Goal: Browse casually: Explore the website without a specific task or goal

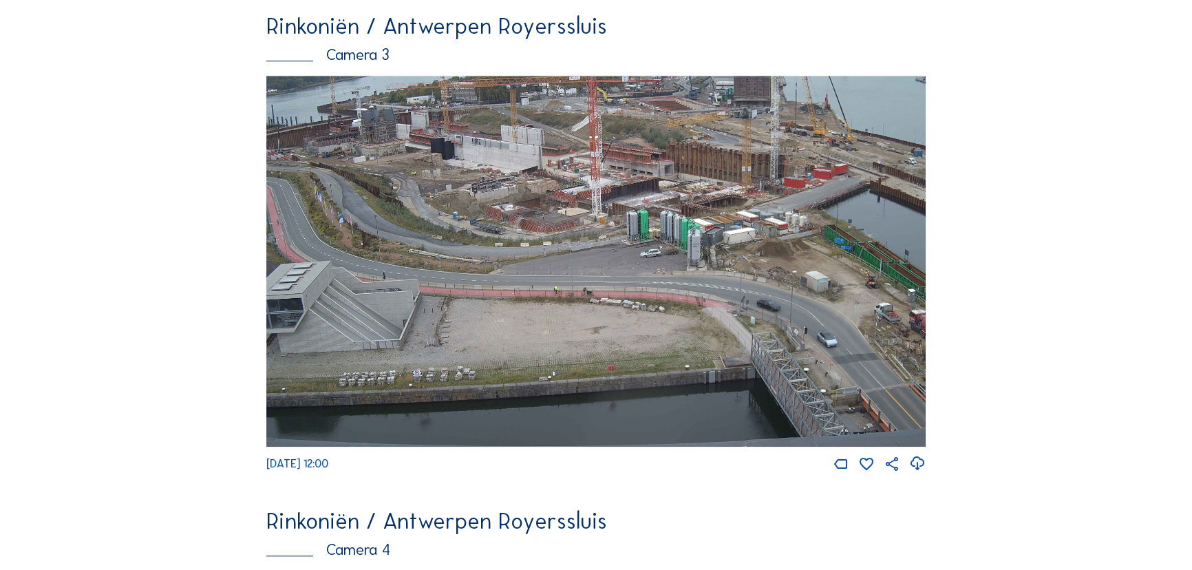
scroll to position [1627, 0]
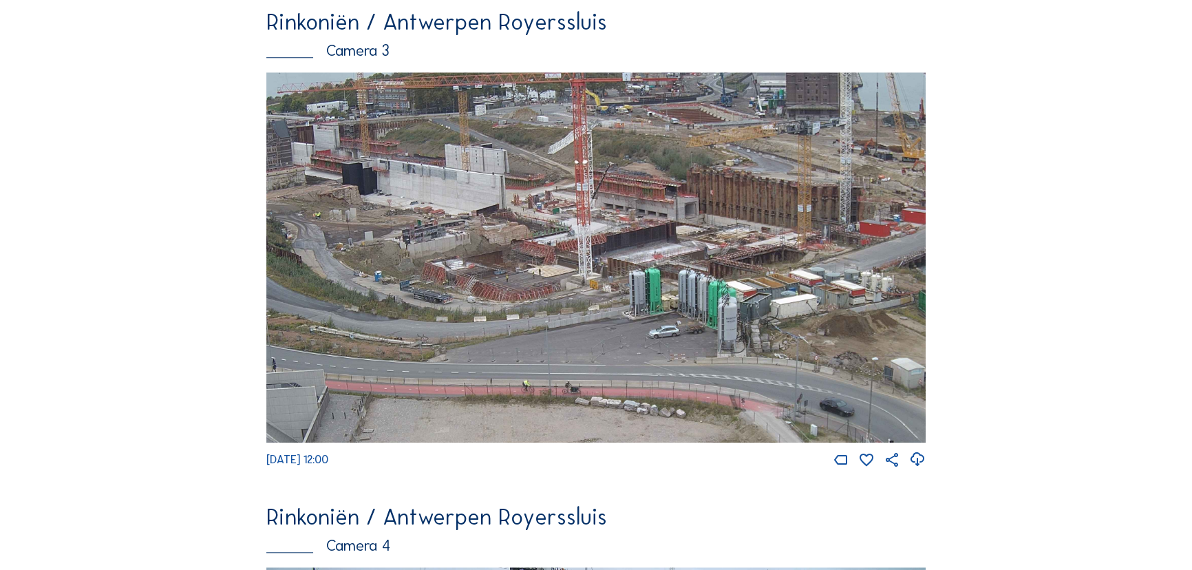
drag, startPoint x: 851, startPoint y: 312, endPoint x: 632, endPoint y: 455, distance: 260.9
click at [632, 443] on img at bounding box center [595, 257] width 659 height 371
drag, startPoint x: 544, startPoint y: 278, endPoint x: 573, endPoint y: 310, distance: 43.8
click at [573, 310] on img at bounding box center [595, 257] width 659 height 371
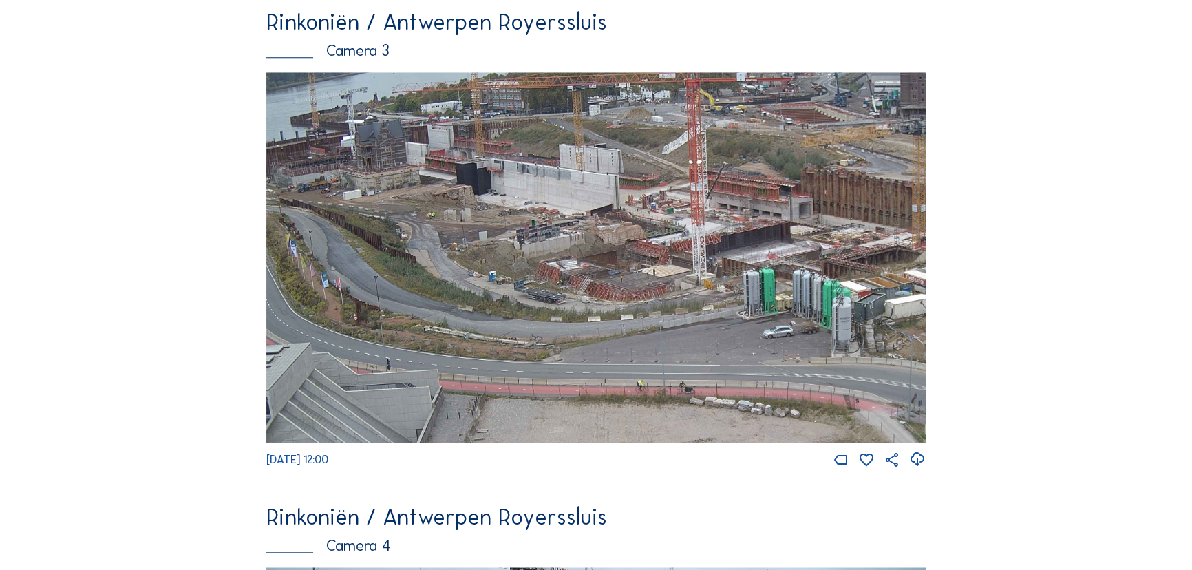
drag, startPoint x: 575, startPoint y: 197, endPoint x: 666, endPoint y: 295, distance: 134.4
click at [666, 295] on img at bounding box center [595, 257] width 659 height 371
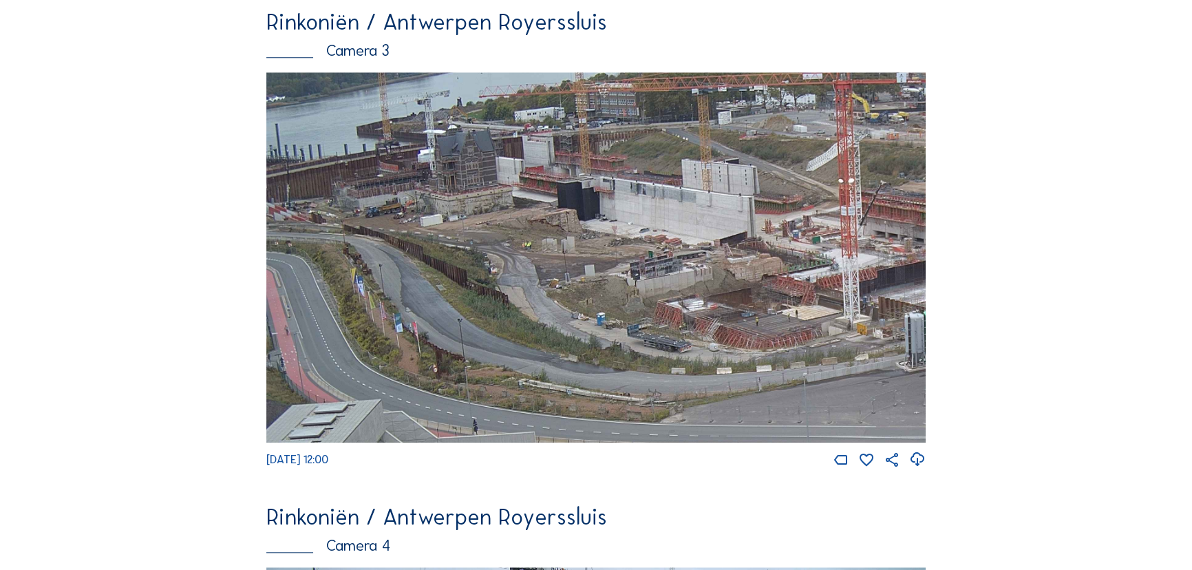
drag, startPoint x: 397, startPoint y: 182, endPoint x: 571, endPoint y: 290, distance: 205.3
click at [571, 290] on img at bounding box center [595, 257] width 659 height 371
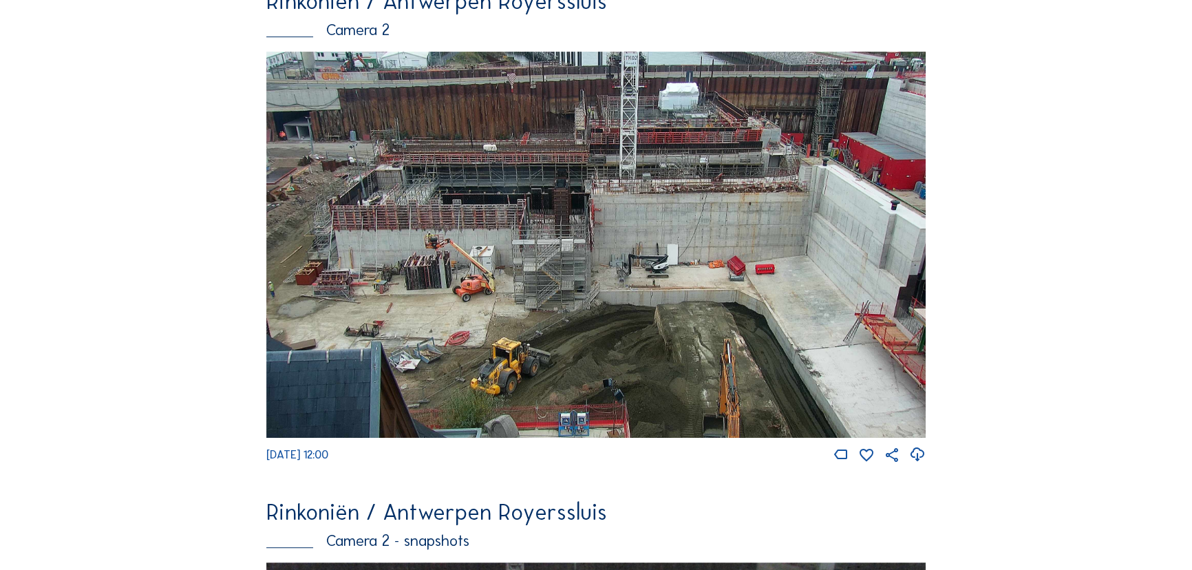
scroll to position [626, 0]
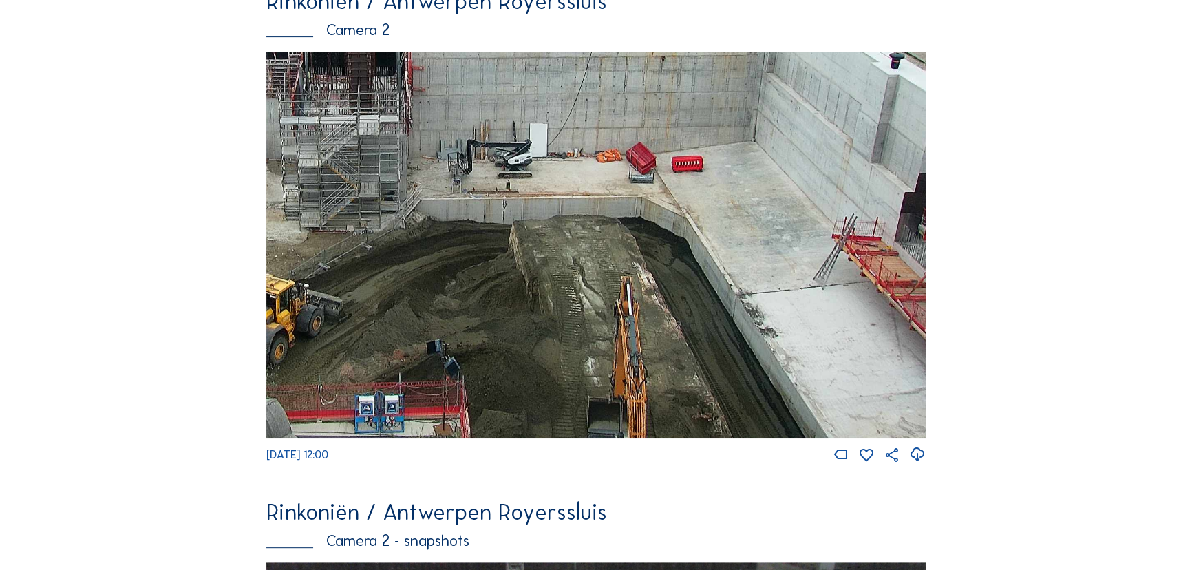
drag, startPoint x: 765, startPoint y: 336, endPoint x: 615, endPoint y: 250, distance: 172.3
click at [615, 250] on img at bounding box center [595, 245] width 659 height 387
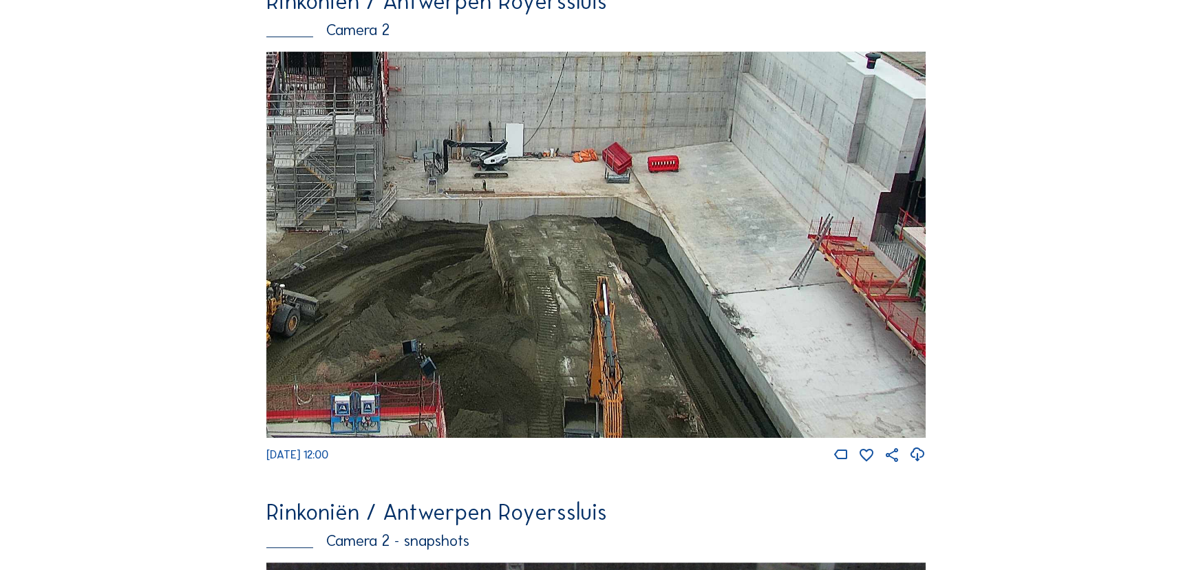
drag, startPoint x: 772, startPoint y: 330, endPoint x: 628, endPoint y: 204, distance: 191.2
click at [628, 204] on img at bounding box center [595, 245] width 659 height 387
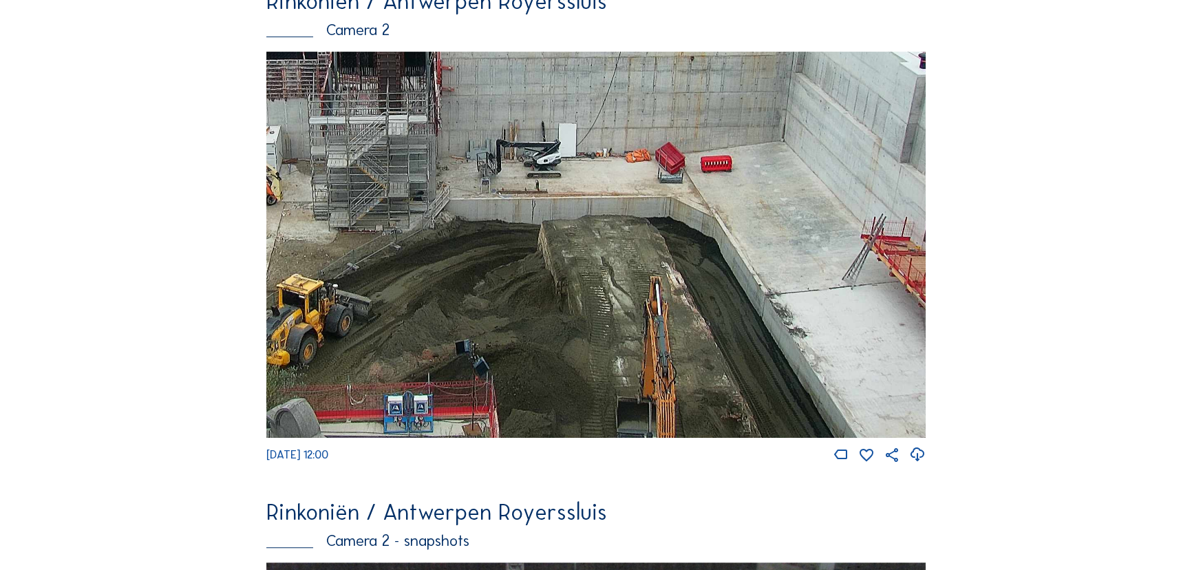
drag, startPoint x: 516, startPoint y: 308, endPoint x: 570, endPoint y: 301, distance: 54.0
click at [570, 301] on img at bounding box center [595, 245] width 659 height 387
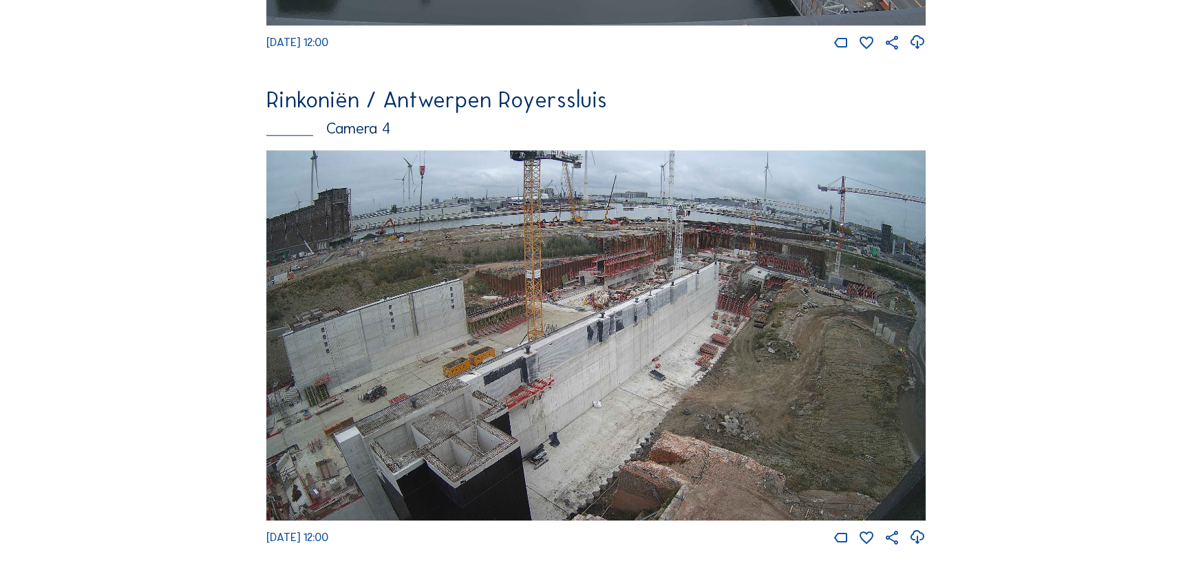
scroll to position [2127, 0]
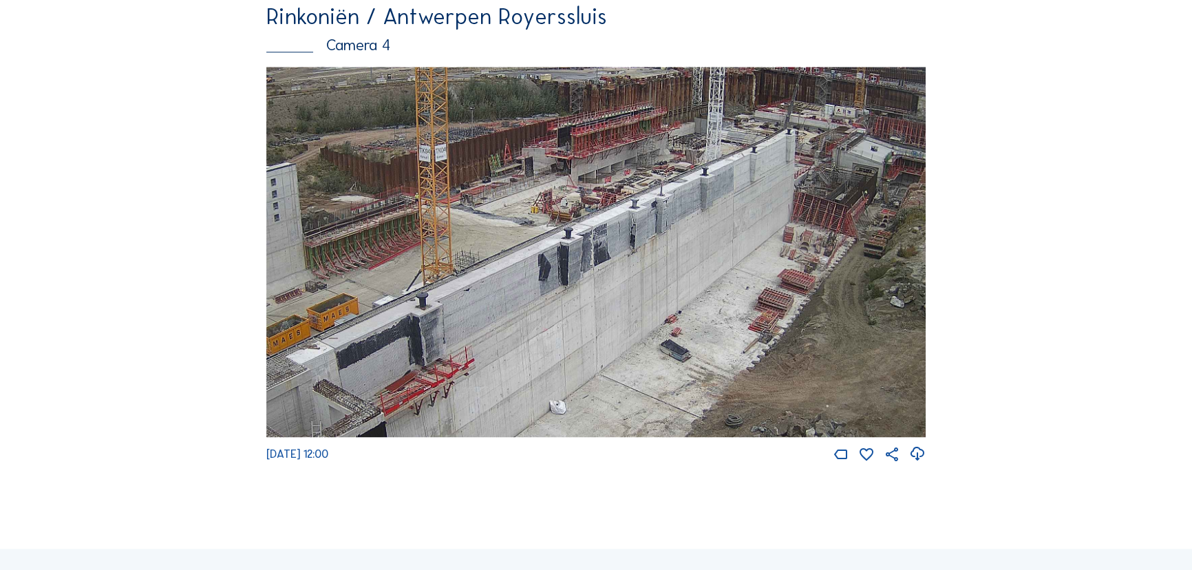
drag, startPoint x: 729, startPoint y: 270, endPoint x: 632, endPoint y: 310, distance: 105.2
click at [632, 310] on img at bounding box center [595, 252] width 659 height 371
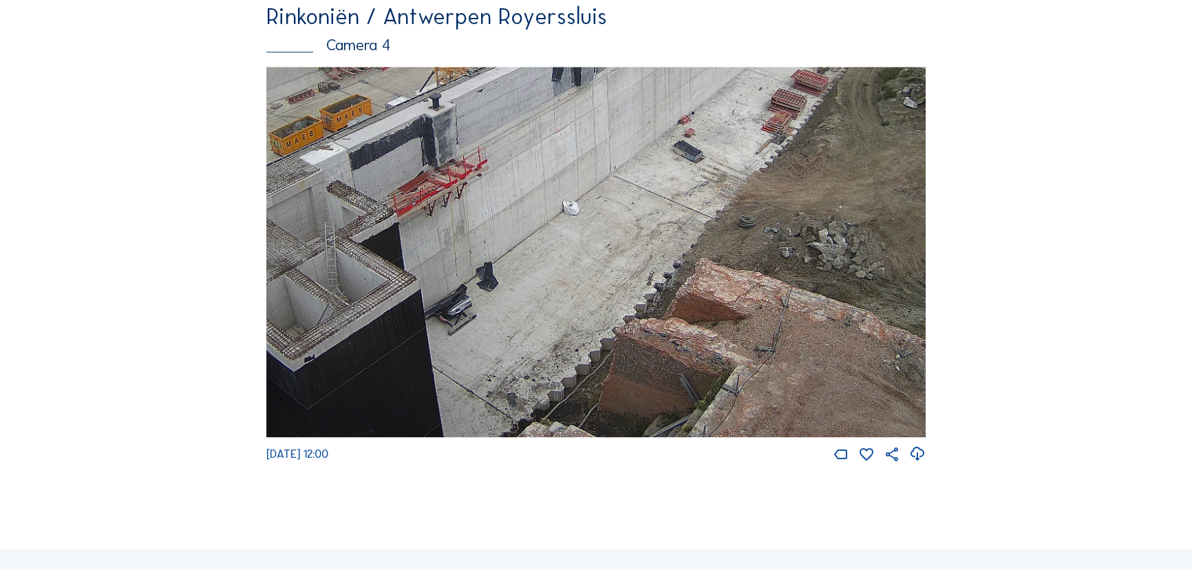
drag, startPoint x: 672, startPoint y: 369, endPoint x: 690, endPoint y: 151, distance: 218.3
click at [690, 151] on img at bounding box center [595, 252] width 659 height 371
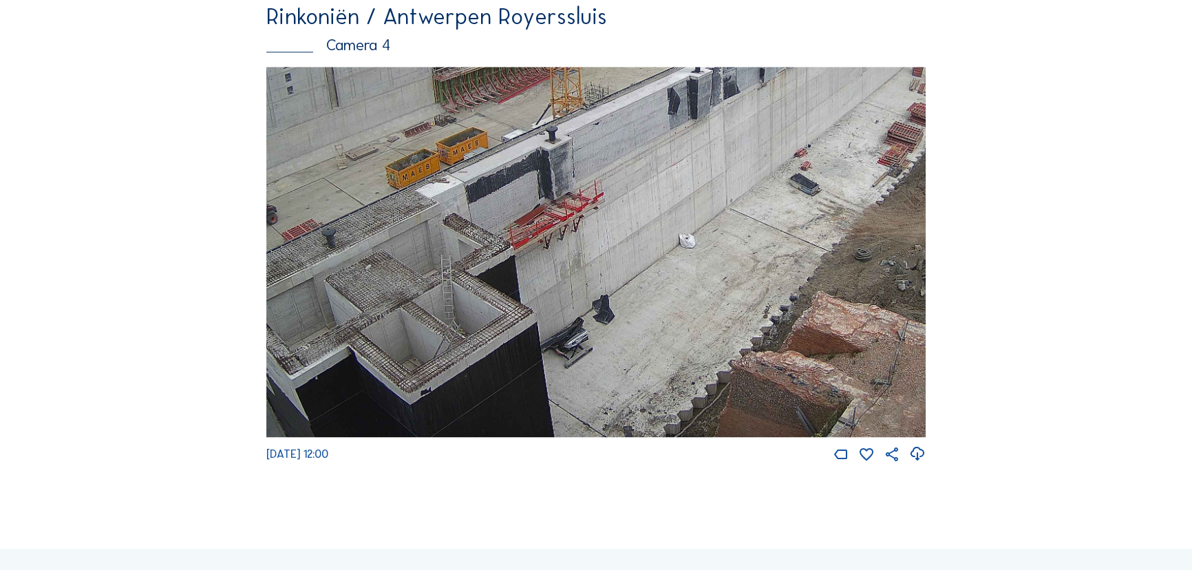
drag, startPoint x: 526, startPoint y: 336, endPoint x: 643, endPoint y: 369, distance: 121.6
click at [643, 369] on img at bounding box center [595, 252] width 659 height 371
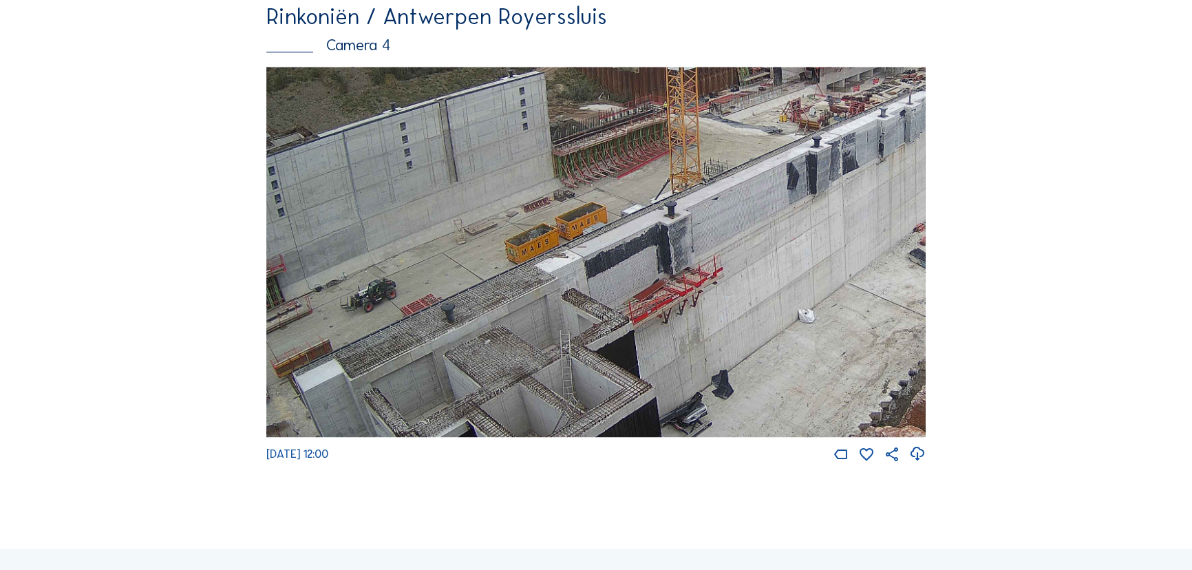
click at [661, 387] on img at bounding box center [595, 252] width 659 height 371
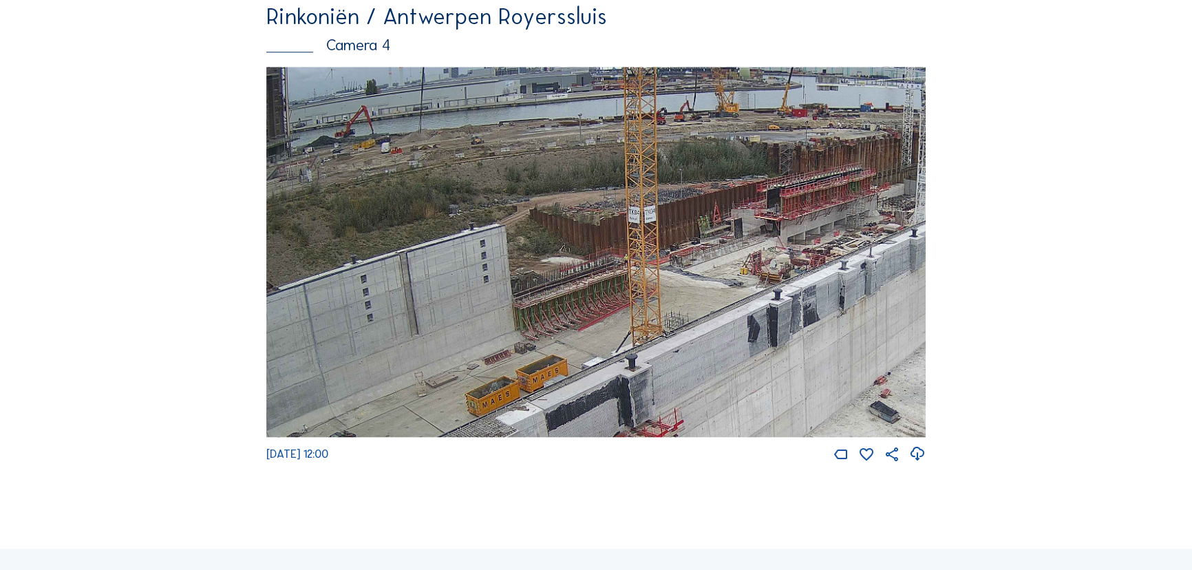
drag, startPoint x: 723, startPoint y: 282, endPoint x: 683, endPoint y: 434, distance: 157.2
click at [683, 434] on img at bounding box center [595, 252] width 659 height 371
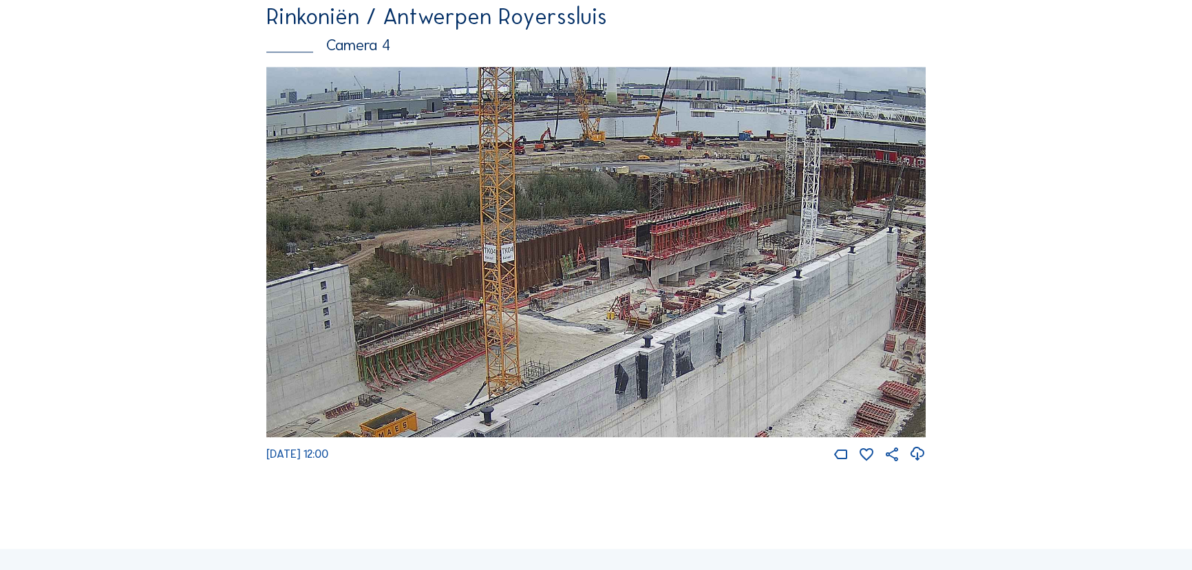
drag, startPoint x: 740, startPoint y: 294, endPoint x: 594, endPoint y: 337, distance: 152.0
click at [594, 337] on img at bounding box center [595, 252] width 659 height 371
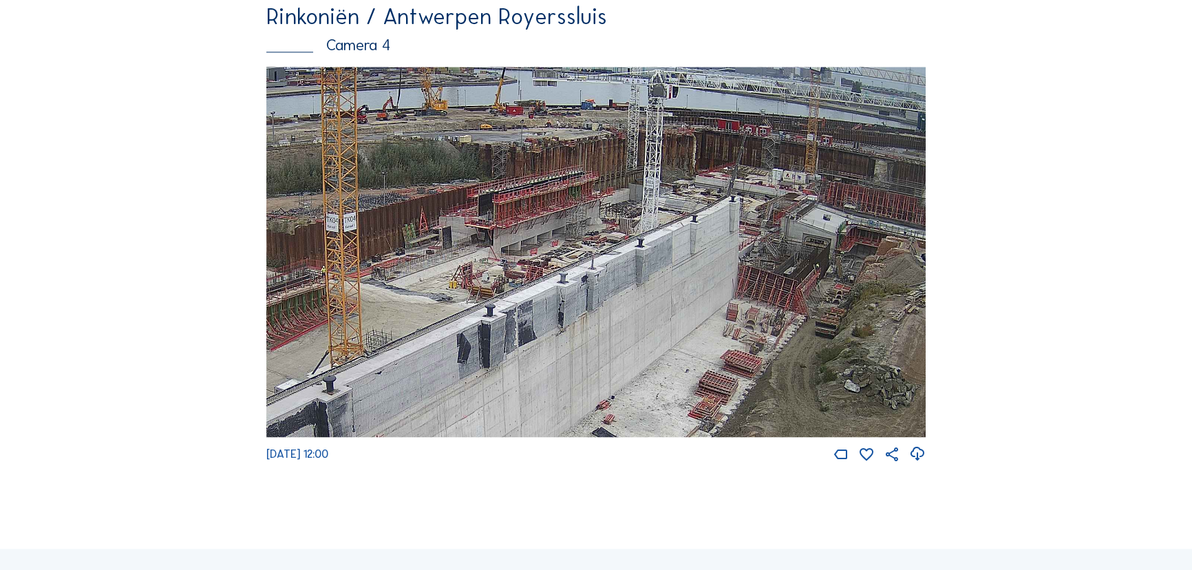
drag, startPoint x: 753, startPoint y: 304, endPoint x: 604, endPoint y: 263, distance: 154.9
click at [604, 263] on img at bounding box center [595, 252] width 659 height 371
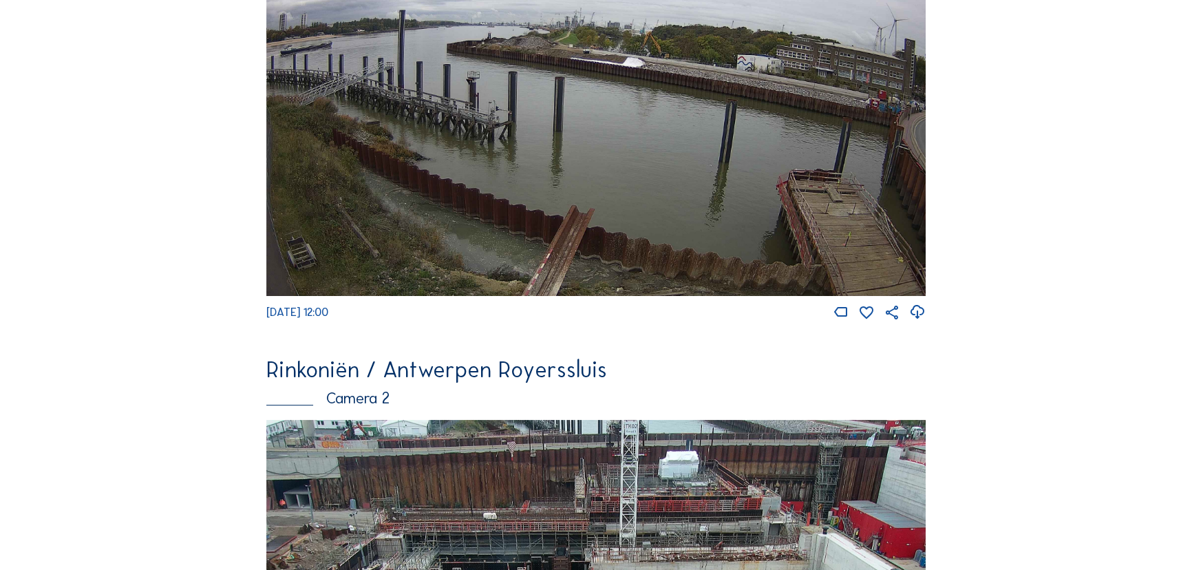
scroll to position [0, 0]
